Goal: Task Accomplishment & Management: Use online tool/utility

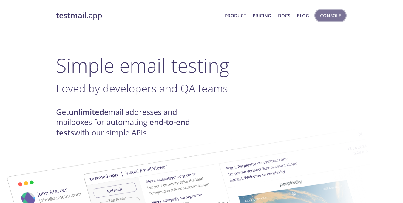
click at [340, 20] on button "Console" at bounding box center [331, 15] width 30 height 11
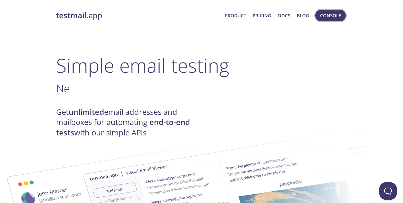
click at [332, 16] on span "Console" at bounding box center [330, 16] width 21 height 8
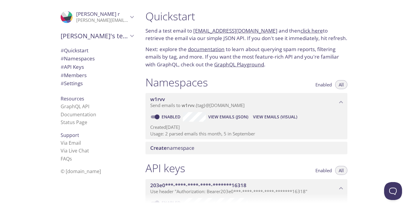
drag, startPoint x: 193, startPoint y: 29, endPoint x: 267, endPoint y: 24, distance: 74.2
click at [267, 24] on div "Quickstart Send a test email to [EMAIL_ADDRESS][DOMAIN_NAME] and then click her…" at bounding box center [246, 39] width 211 height 66
copy p "[EMAIL_ADDRESS][DOMAIN_NAME]"
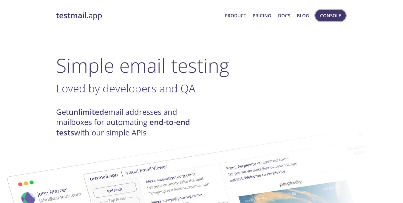
click at [328, 13] on span "Console" at bounding box center [330, 16] width 21 height 8
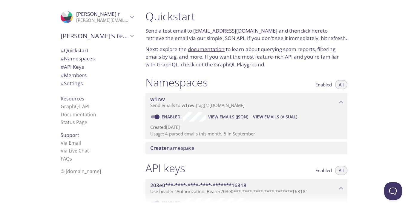
drag, startPoint x: 193, startPoint y: 29, endPoint x: 265, endPoint y: 24, distance: 73.0
click at [265, 24] on div "Quickstart Send a test email to [EMAIL_ADDRESS][DOMAIN_NAME] and then click her…" at bounding box center [246, 39] width 211 height 66
copy p "[EMAIL_ADDRESS][DOMAIN_NAME]"
